Goal: Information Seeking & Learning: Learn about a topic

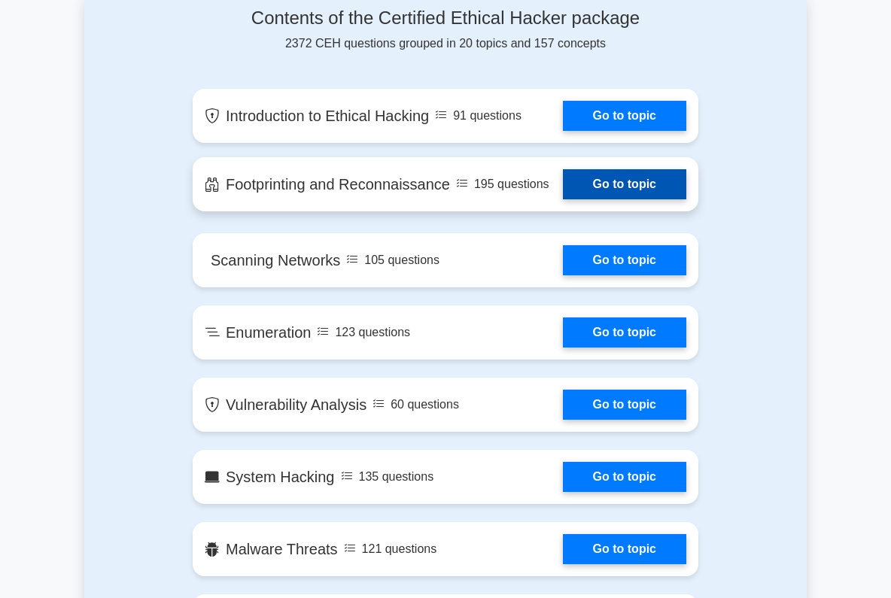
scroll to position [837, 0]
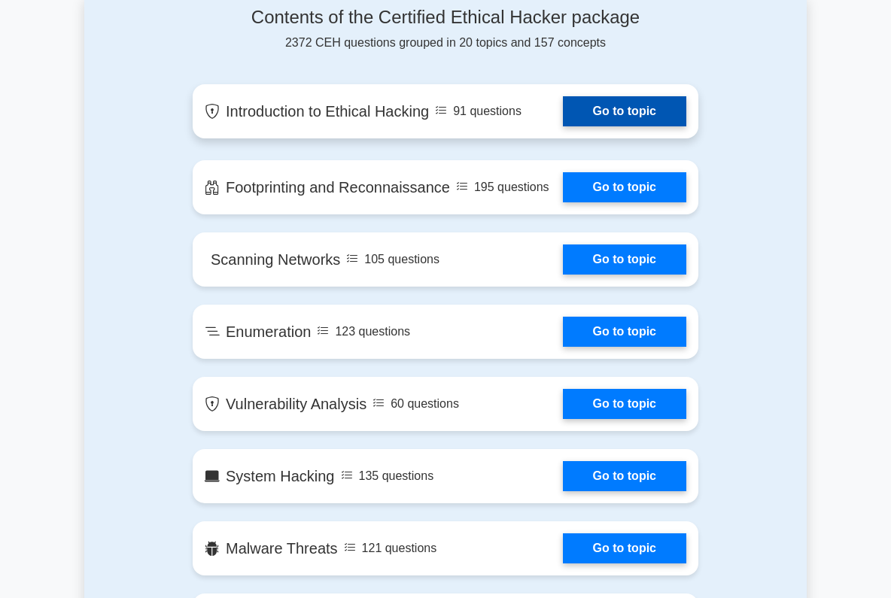
click at [602, 114] on link "Go to topic" at bounding box center [624, 111] width 123 height 30
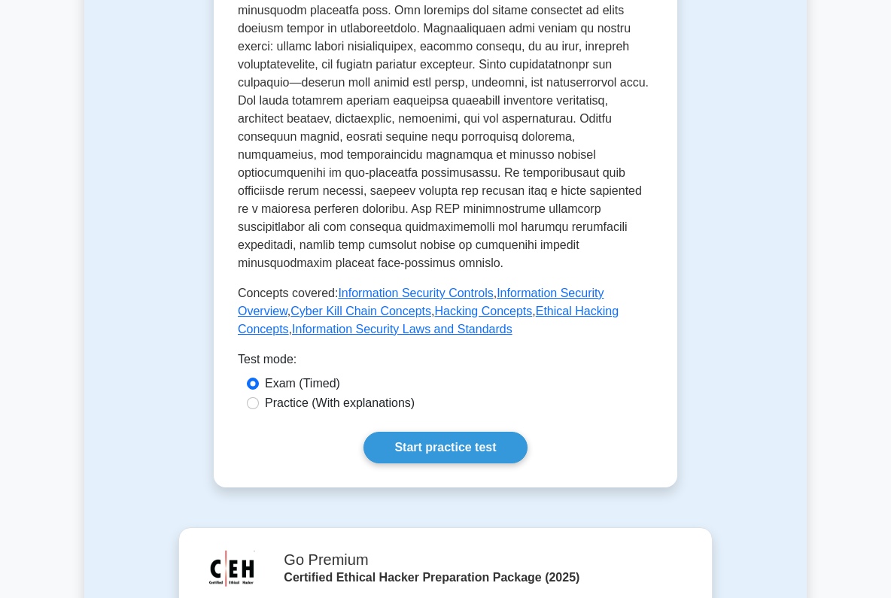
scroll to position [668, 0]
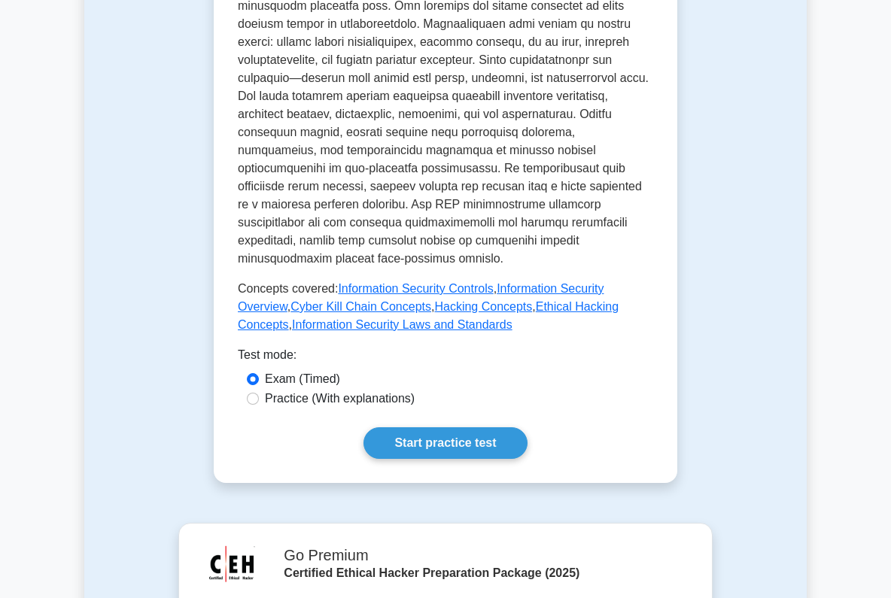
click at [330, 390] on label "Practice (With explanations)" at bounding box center [340, 399] width 150 height 18
click at [259, 393] on input "Practice (With explanations)" at bounding box center [253, 399] width 12 height 12
radio input "true"
click at [417, 429] on link "Start practice test" at bounding box center [445, 444] width 163 height 32
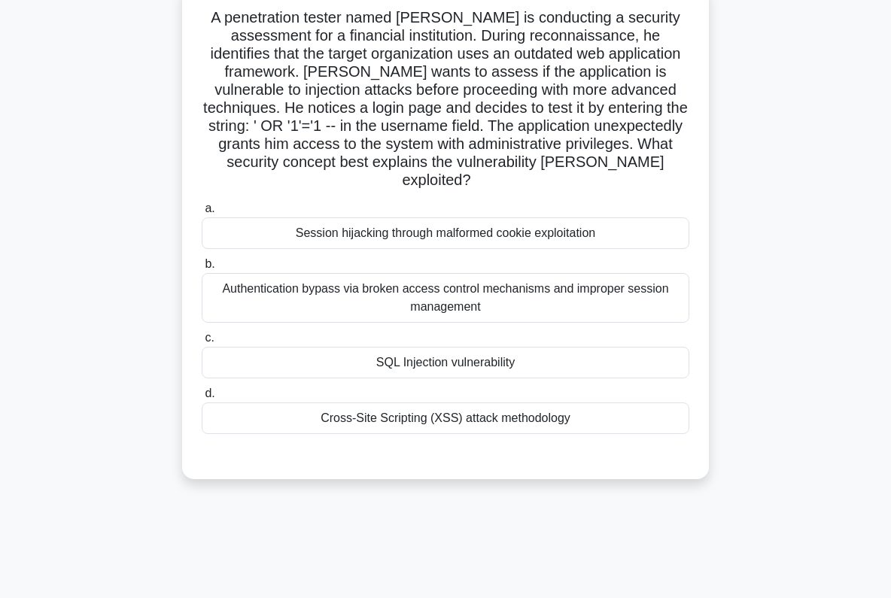
scroll to position [103, 0]
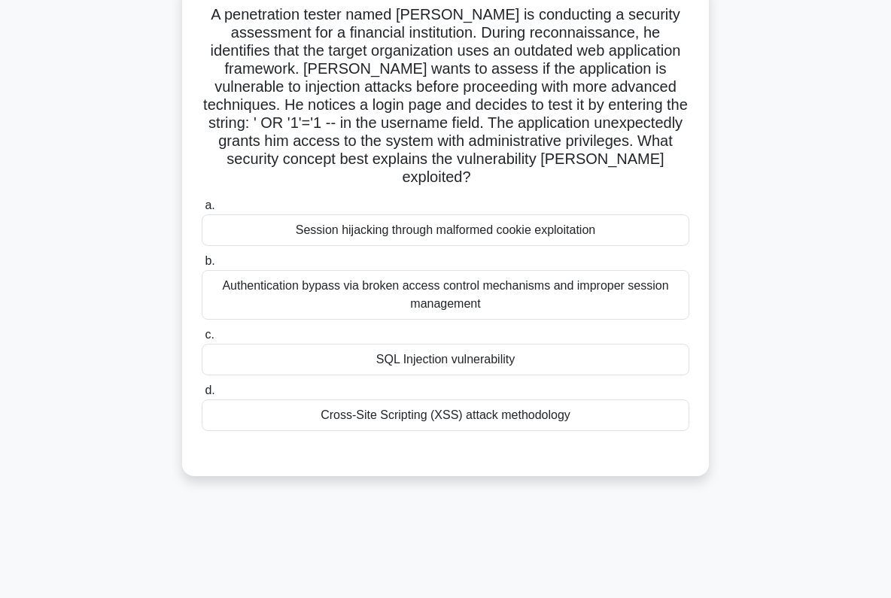
click at [515, 283] on div "Authentication bypass via broken access control mechanisms and improper session…" at bounding box center [446, 295] width 488 height 50
click at [202, 266] on input "b. Authentication bypass via broken access control mechanisms and improper sess…" at bounding box center [202, 262] width 0 height 10
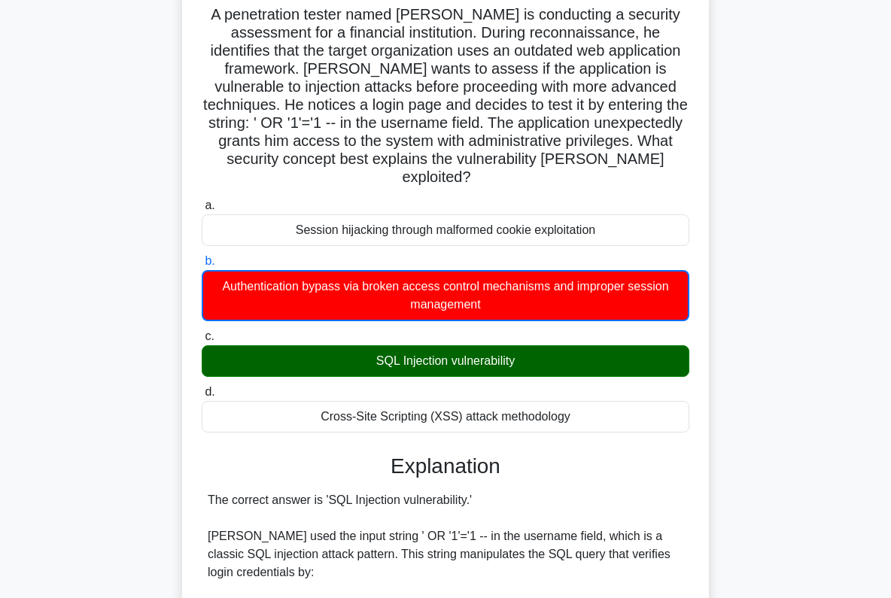
click at [490, 348] on div "SQL Injection vulnerability" at bounding box center [446, 361] width 488 height 32
click at [202, 342] on input "c. SQL Injection vulnerability" at bounding box center [202, 337] width 0 height 10
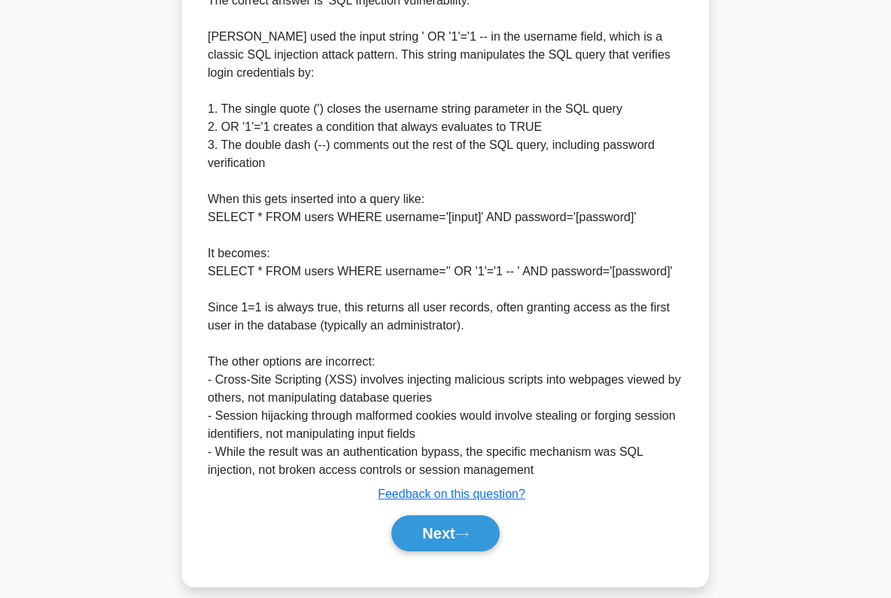
scroll to position [601, 0]
click at [428, 517] on button "Next" at bounding box center [445, 534] width 108 height 36
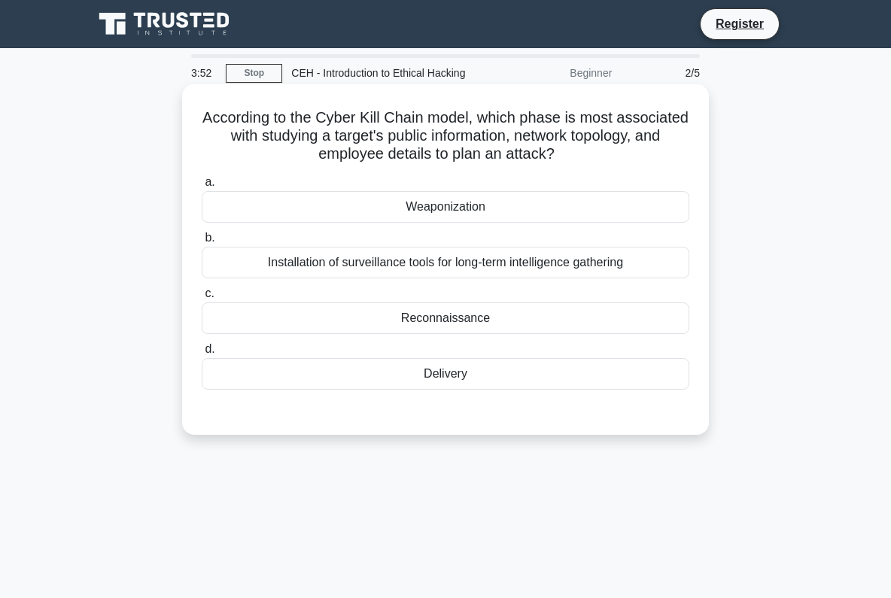
scroll to position [0, 0]
click at [429, 317] on div "Reconnaissance" at bounding box center [446, 319] width 488 height 32
click at [202, 299] on input "c. Reconnaissance" at bounding box center [202, 294] width 0 height 10
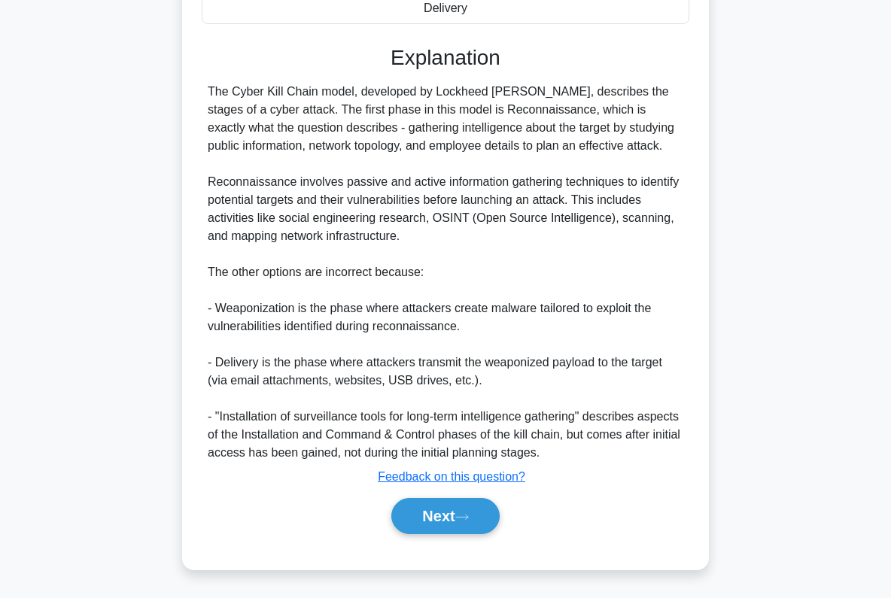
scroll to position [366, 0]
click at [425, 511] on button "Next" at bounding box center [445, 516] width 108 height 36
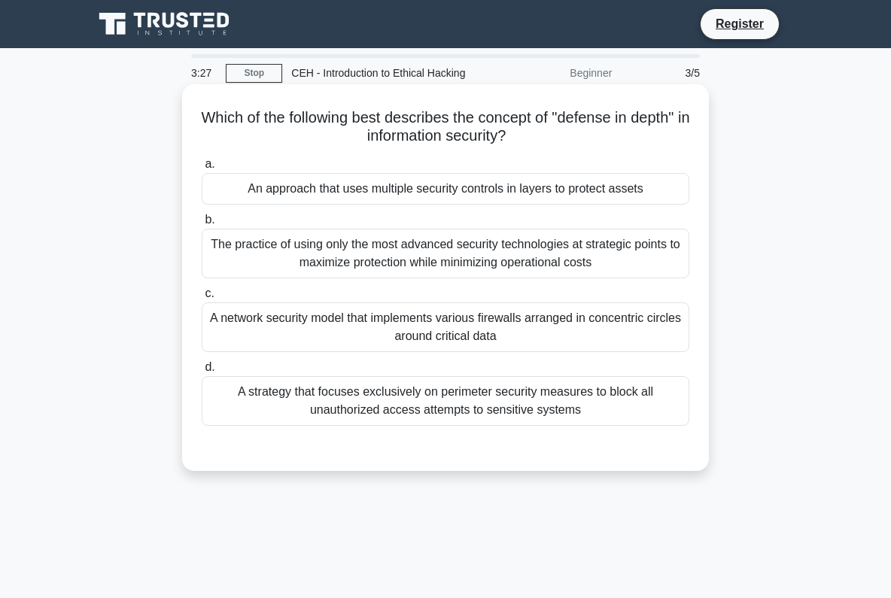
scroll to position [0, 0]
click at [349, 179] on div "An approach that uses multiple security controls in layers to protect assets" at bounding box center [446, 189] width 488 height 32
click at [202, 169] on input "a. An approach that uses multiple security controls in layers to protect assets" at bounding box center [202, 165] width 0 height 10
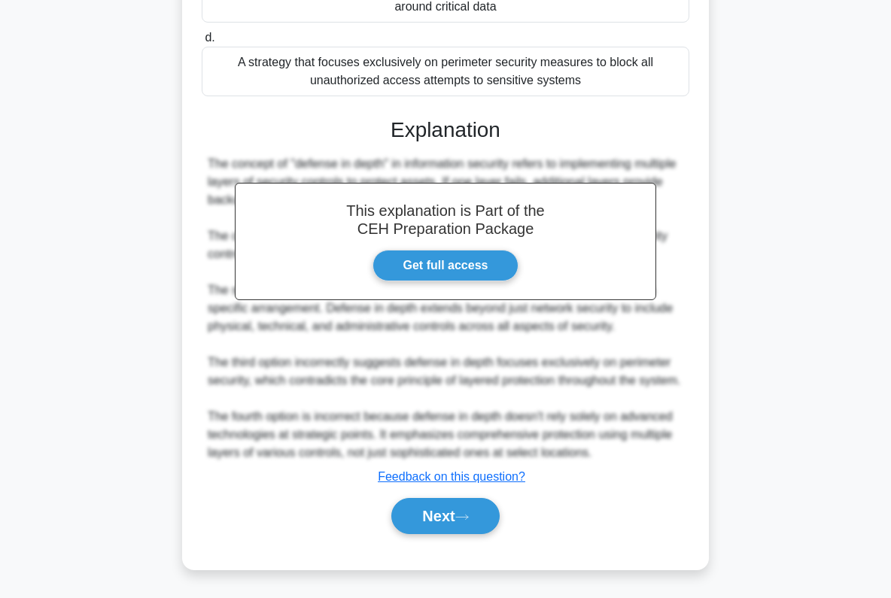
scroll to position [348, 0]
click at [440, 527] on button "Next" at bounding box center [445, 516] width 108 height 36
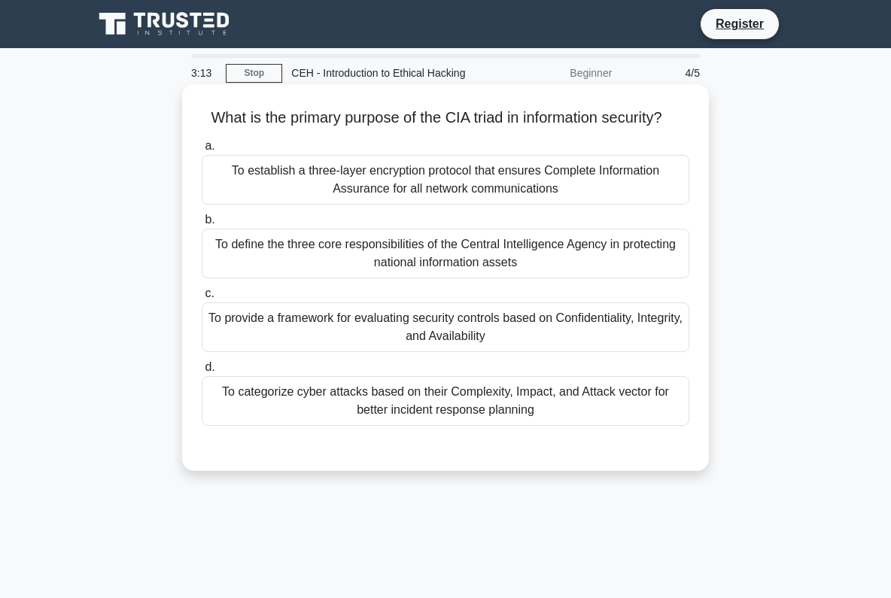
scroll to position [0, 0]
click at [362, 338] on div "To provide a framework for evaluating security controls based on Confidentialit…" at bounding box center [446, 328] width 488 height 50
click at [202, 299] on input "c. To provide a framework for evaluating security controls based on Confidentia…" at bounding box center [202, 294] width 0 height 10
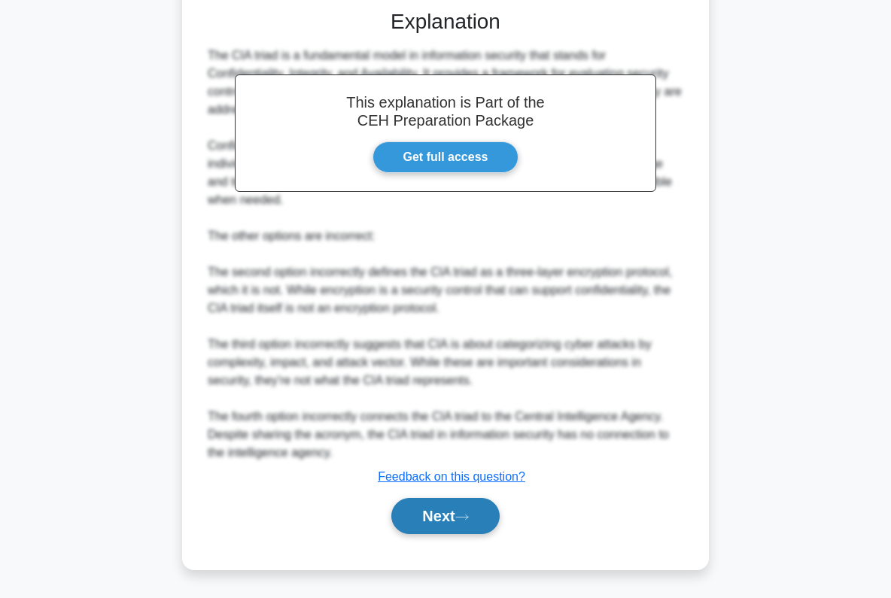
scroll to position [438, 0]
click at [449, 512] on button "Next" at bounding box center [445, 516] width 108 height 36
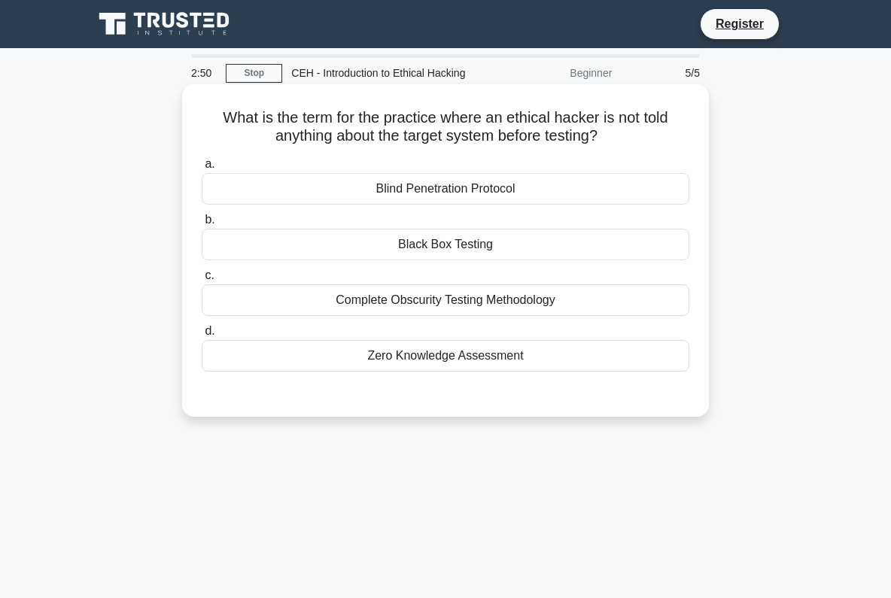
scroll to position [0, 0]
click at [461, 185] on div "Blind Penetration Protocol" at bounding box center [446, 189] width 488 height 32
click at [202, 169] on input "a. Blind Penetration Protocol" at bounding box center [202, 165] width 0 height 10
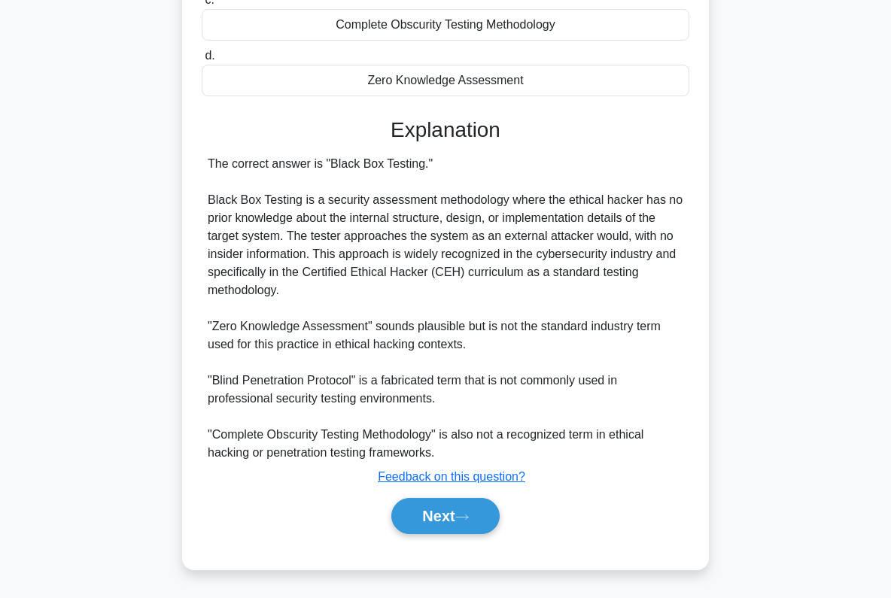
scroll to position [277, 0]
click at [425, 514] on button "Next" at bounding box center [445, 516] width 108 height 36
